Goal: Information Seeking & Learning: Learn about a topic

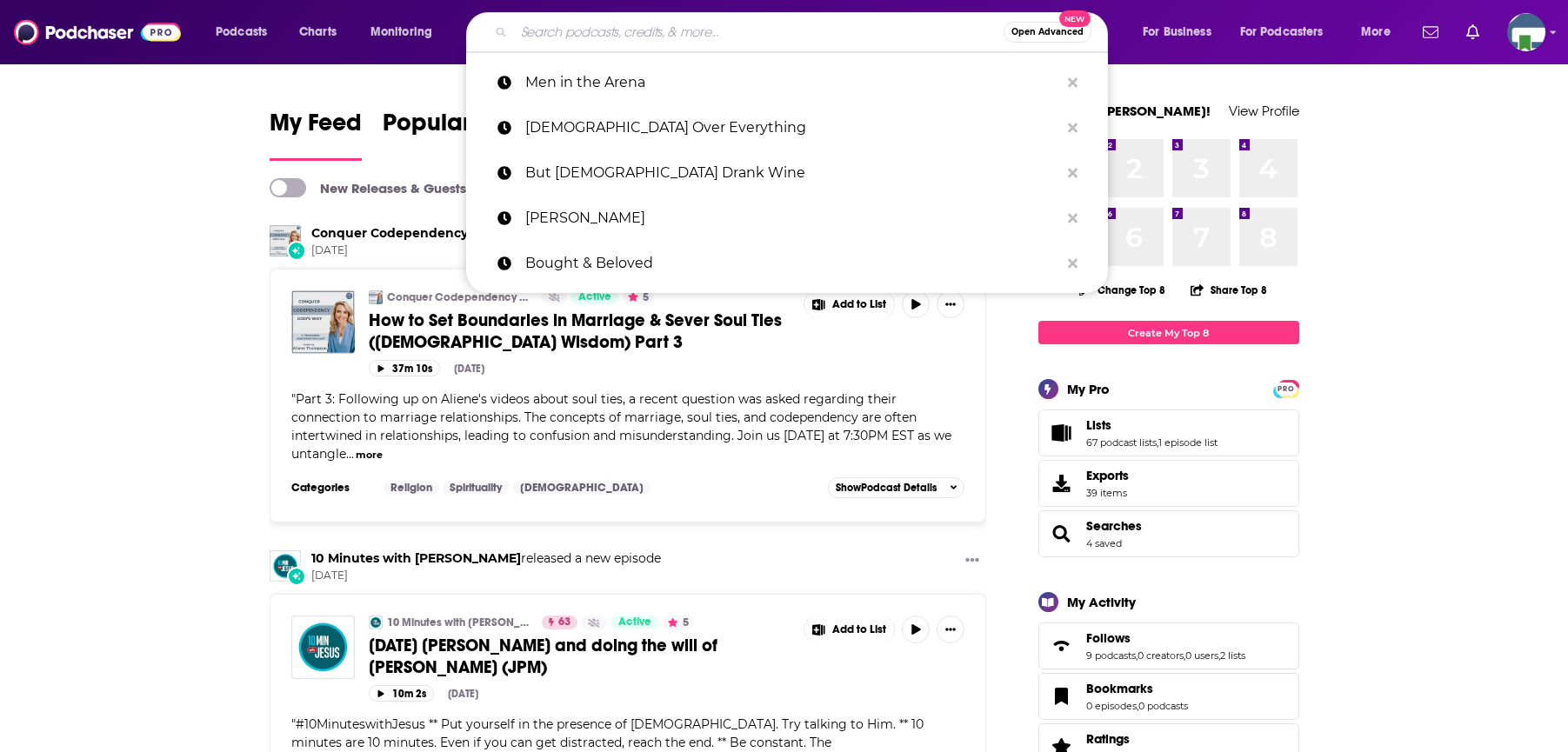
click at [679, 28] on input "Search podcasts, credits, & more..." at bounding box center [758, 32] width 490 height 28
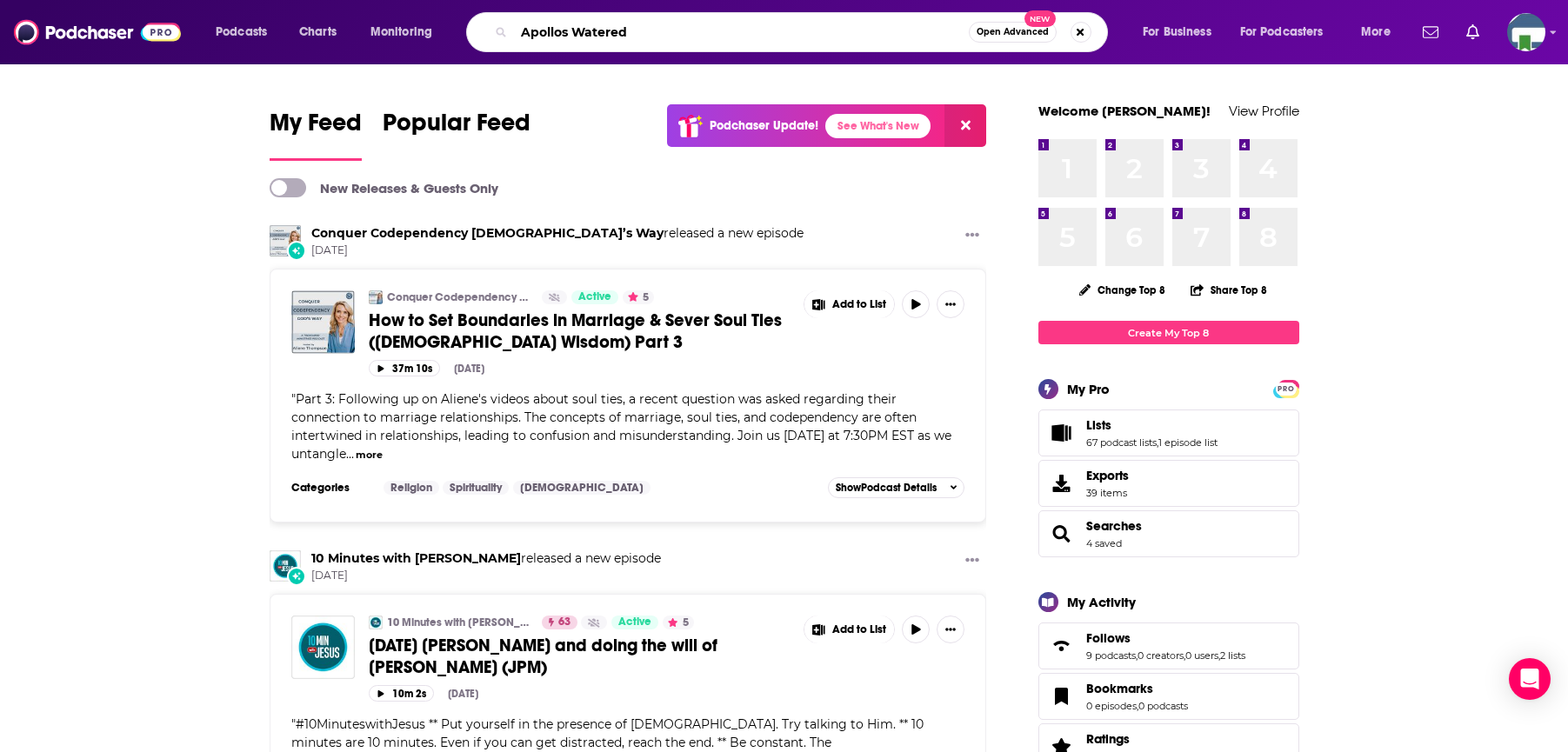
type input "Apollos Watered"
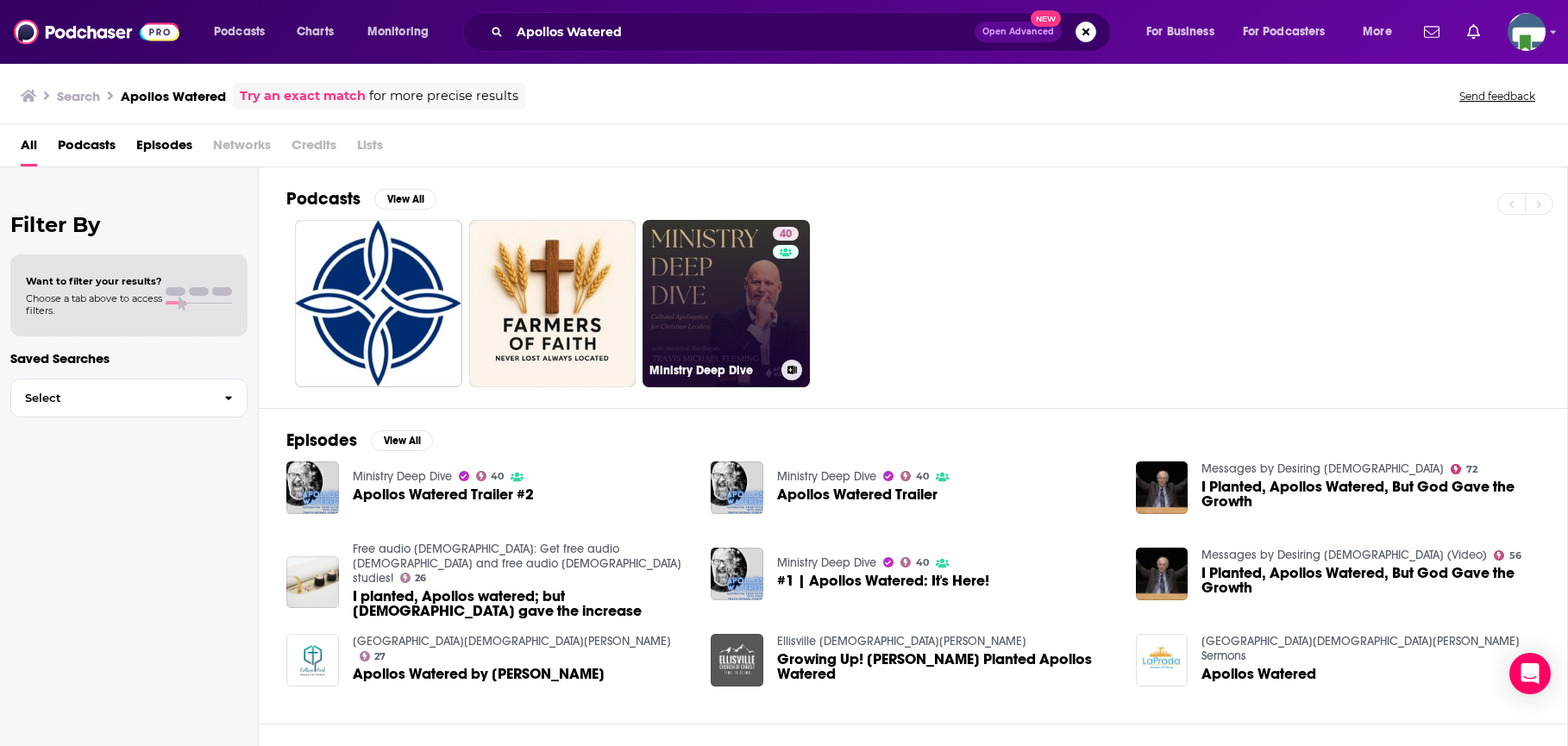
click at [701, 287] on link "40 Ministry Deep Dive" at bounding box center [726, 304] width 168 height 168
